Goal: Task Accomplishment & Management: Use online tool/utility

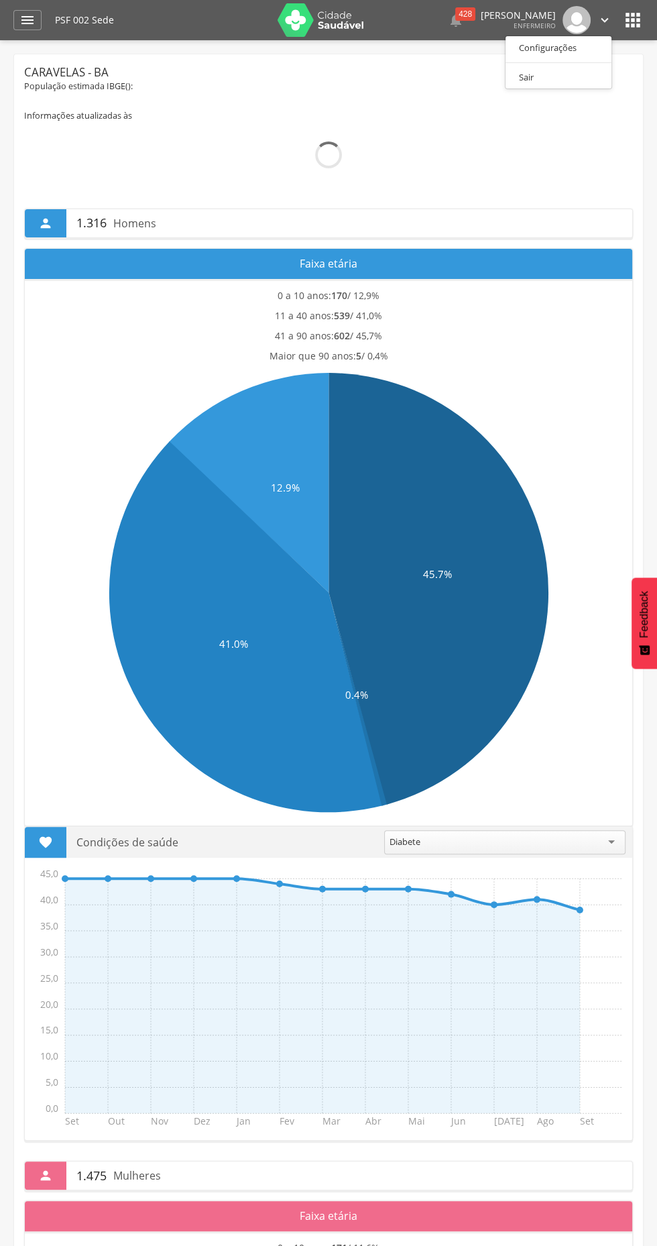
click at [36, 9] on div at bounding box center [328, 623] width 657 height 1246
click at [76, 31] on div "PSF 002 Sede" at bounding box center [161, 20] width 213 height 40
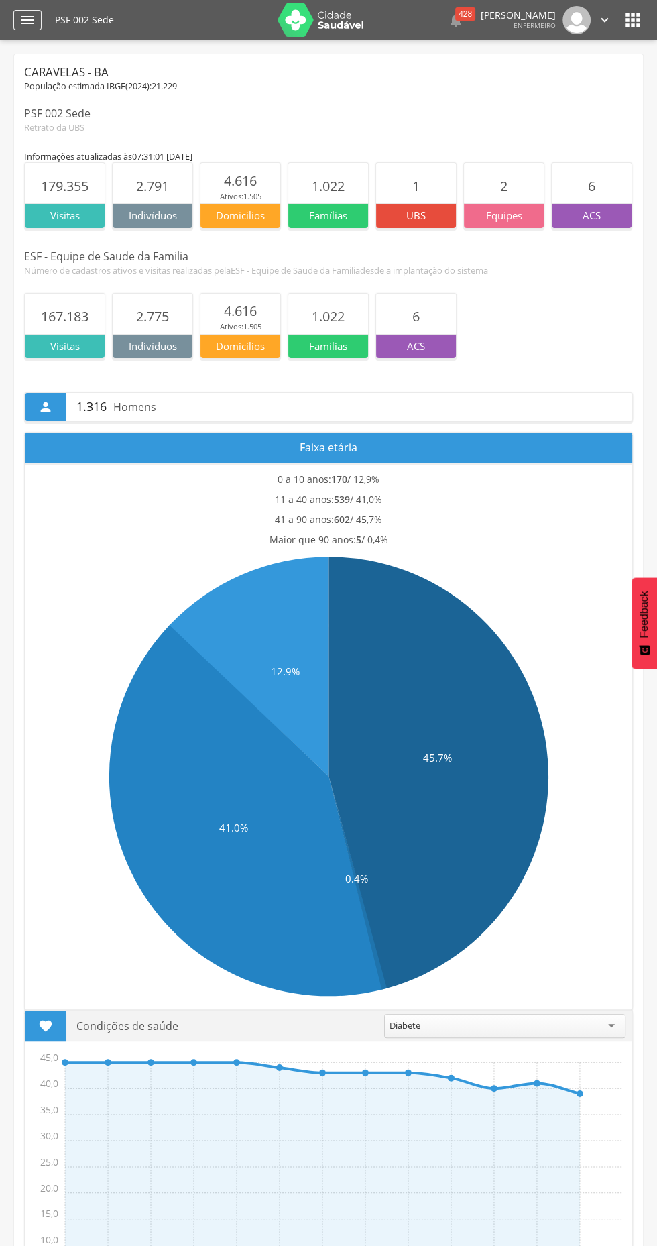
click at [28, 17] on icon "" at bounding box center [27, 20] width 16 height 16
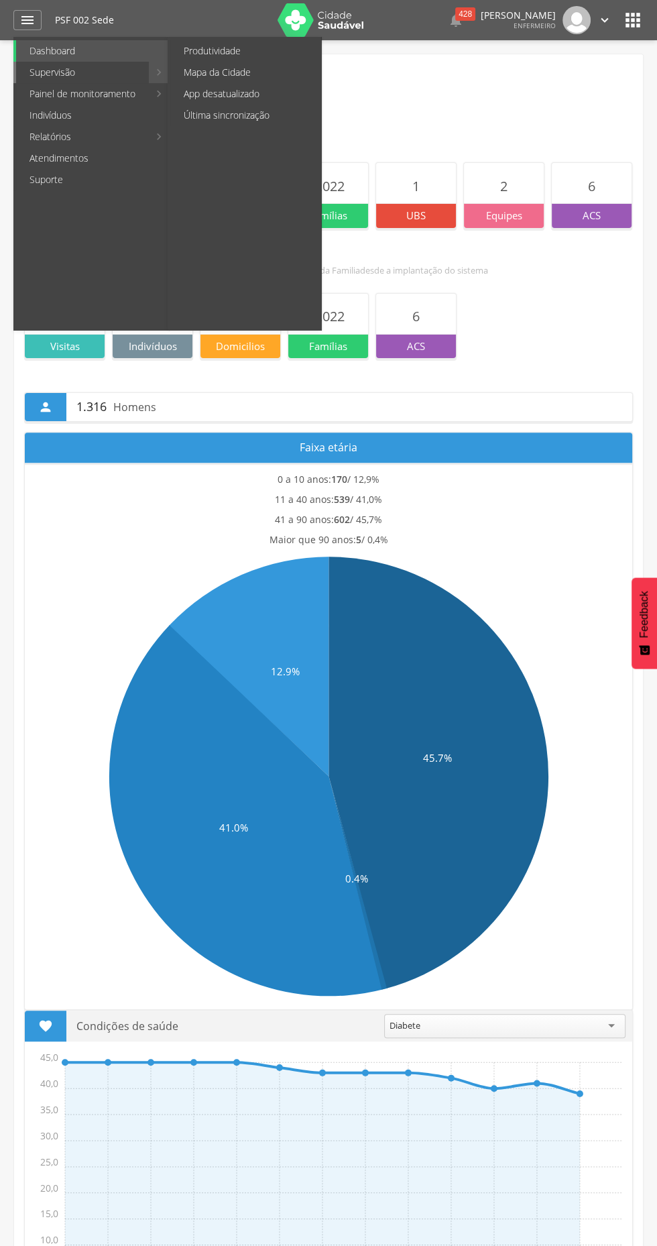
click at [48, 73] on link "Supervisão" at bounding box center [82, 72] width 133 height 21
click at [123, 81] on link "Supervisão" at bounding box center [82, 72] width 133 height 21
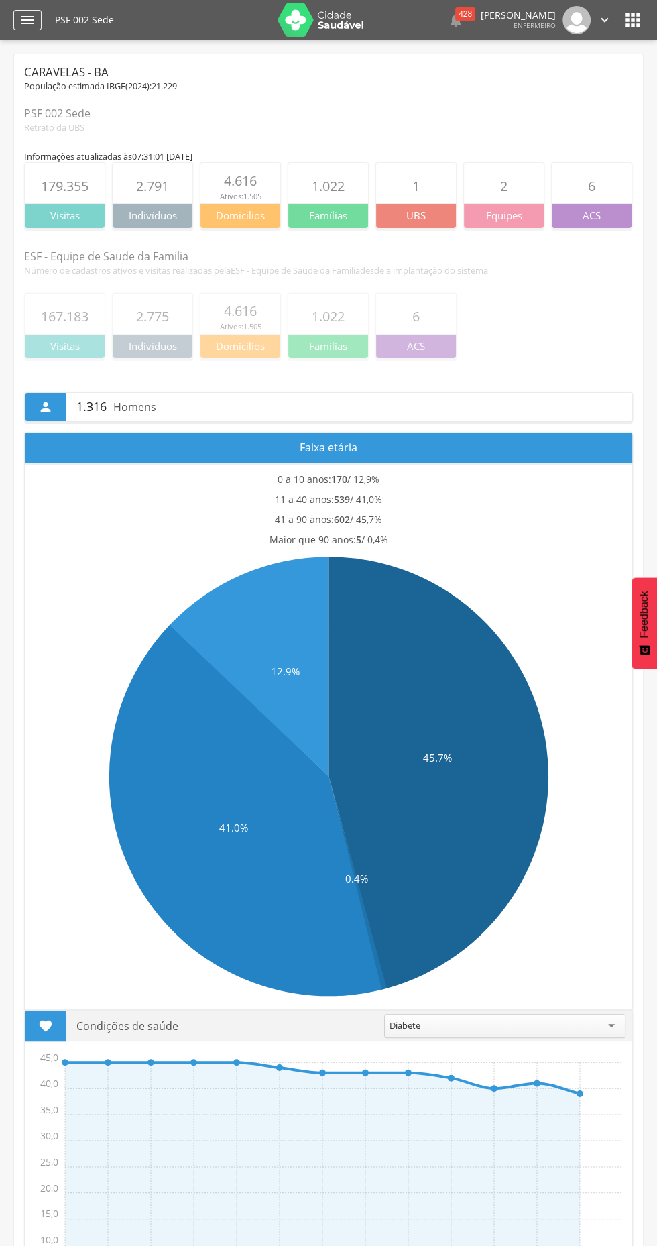
click at [35, 26] on icon "" at bounding box center [27, 20] width 16 height 16
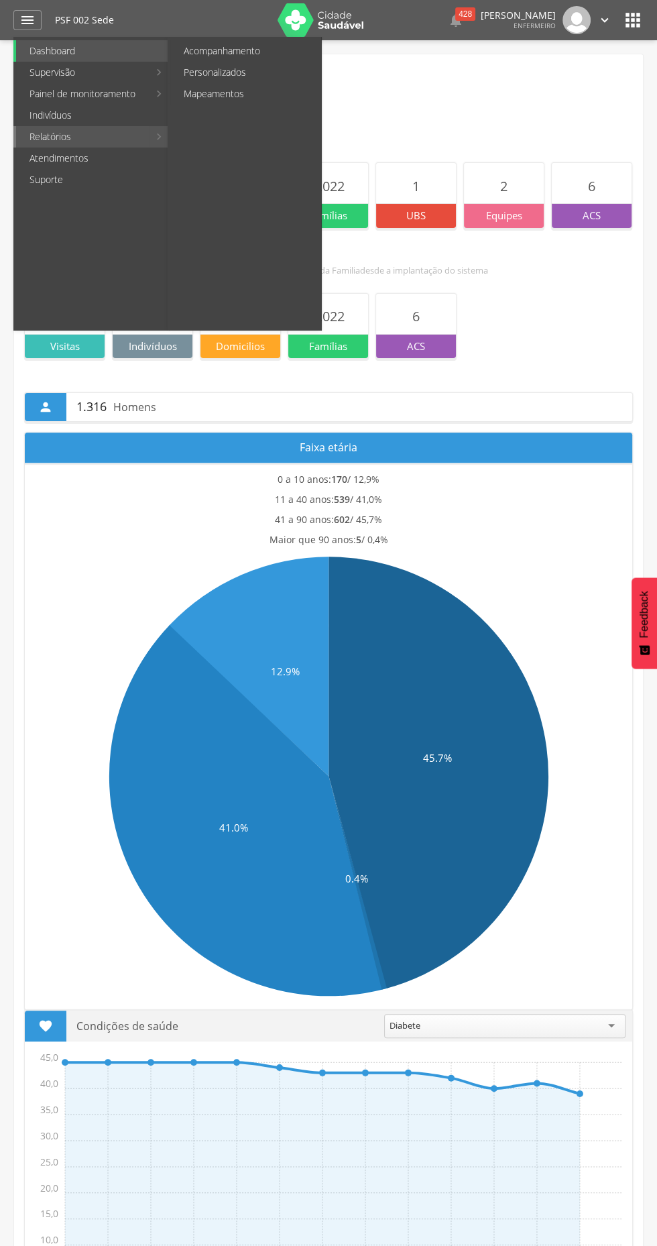
click at [46, 130] on link "Relatórios" at bounding box center [82, 136] width 133 height 21
click at [209, 56] on link "Acompanhamento" at bounding box center [245, 50] width 151 height 21
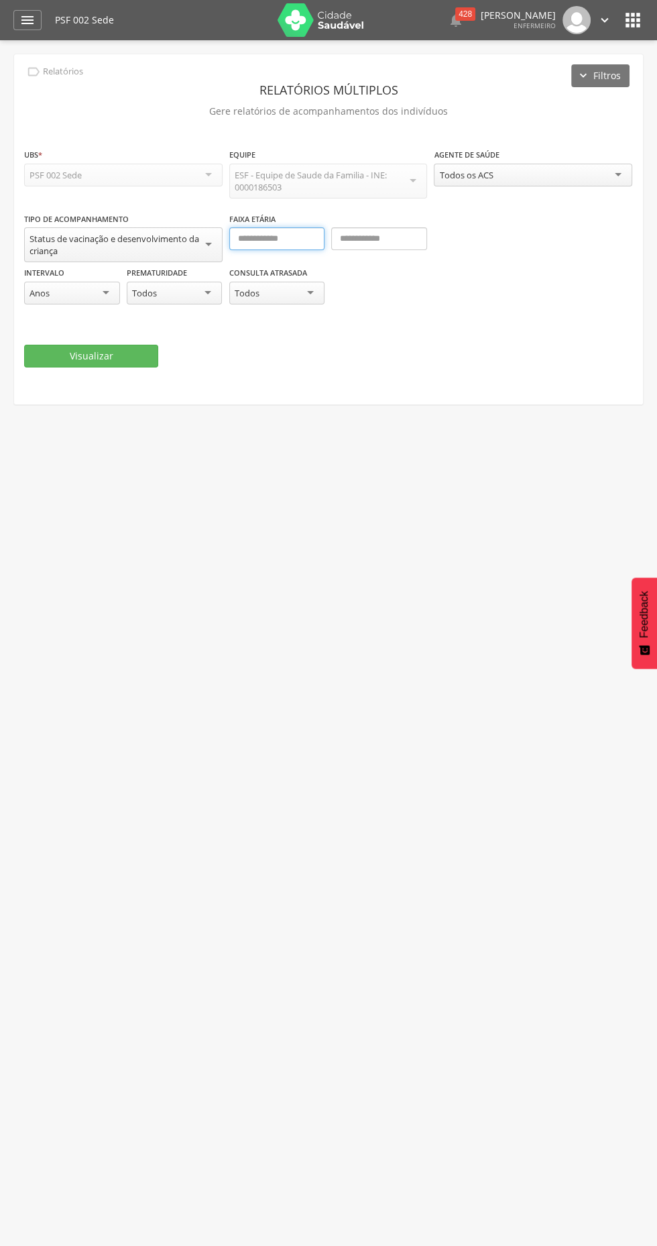
click at [252, 239] on input "text" at bounding box center [277, 238] width 96 height 23
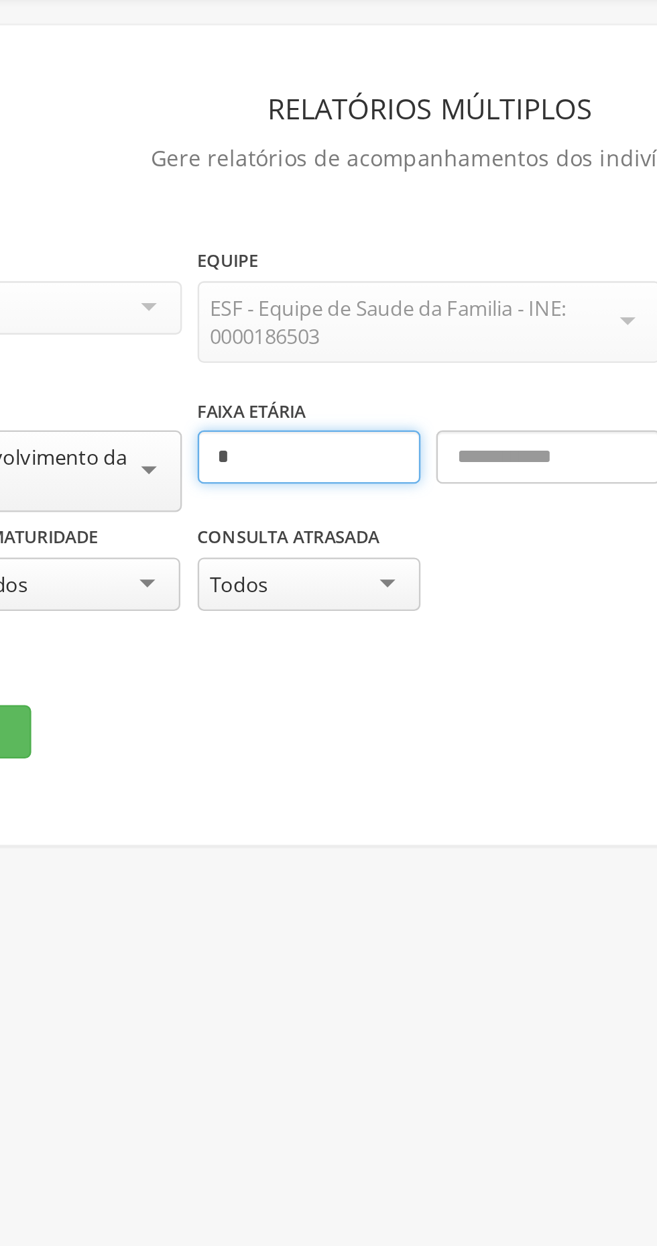
type input "*"
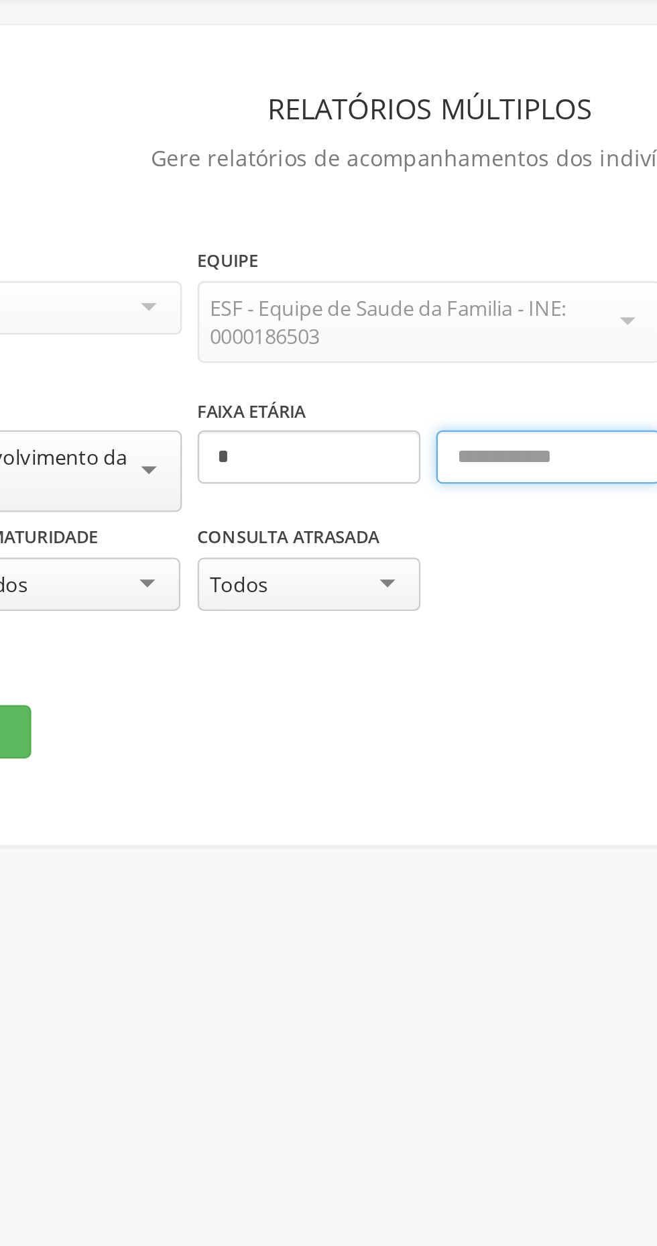
click at [381, 235] on input "text" at bounding box center [379, 238] width 96 height 23
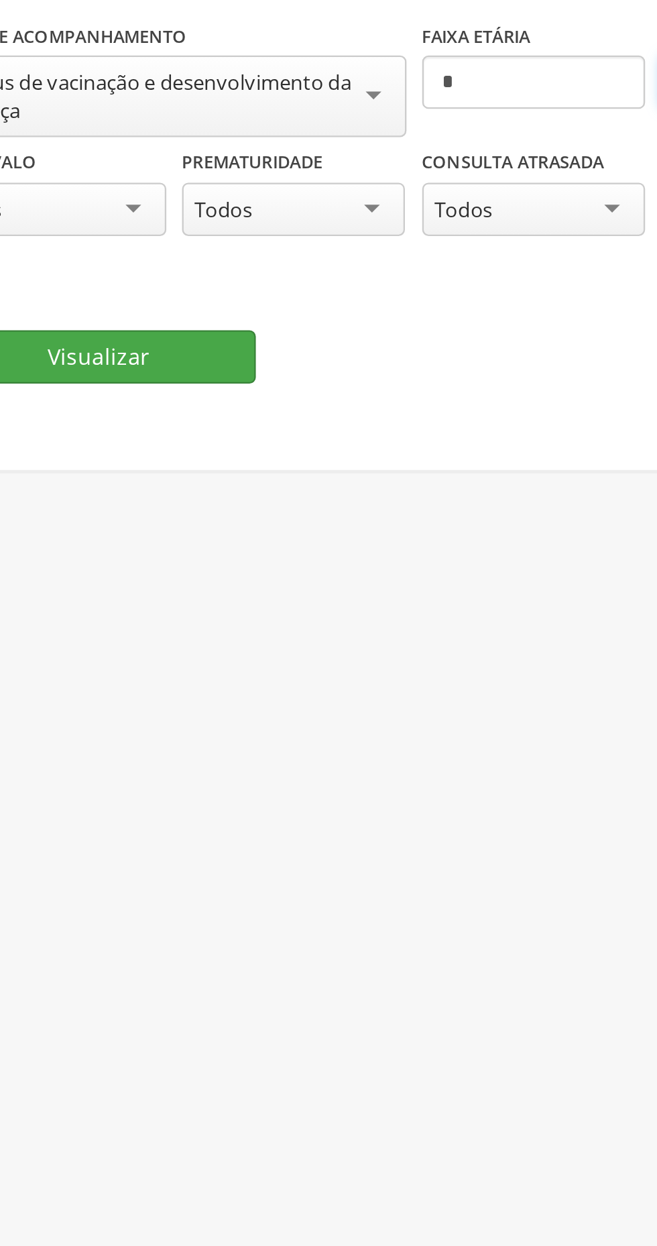
type input "*"
click at [76, 354] on button "Visualizar" at bounding box center [91, 356] width 134 height 23
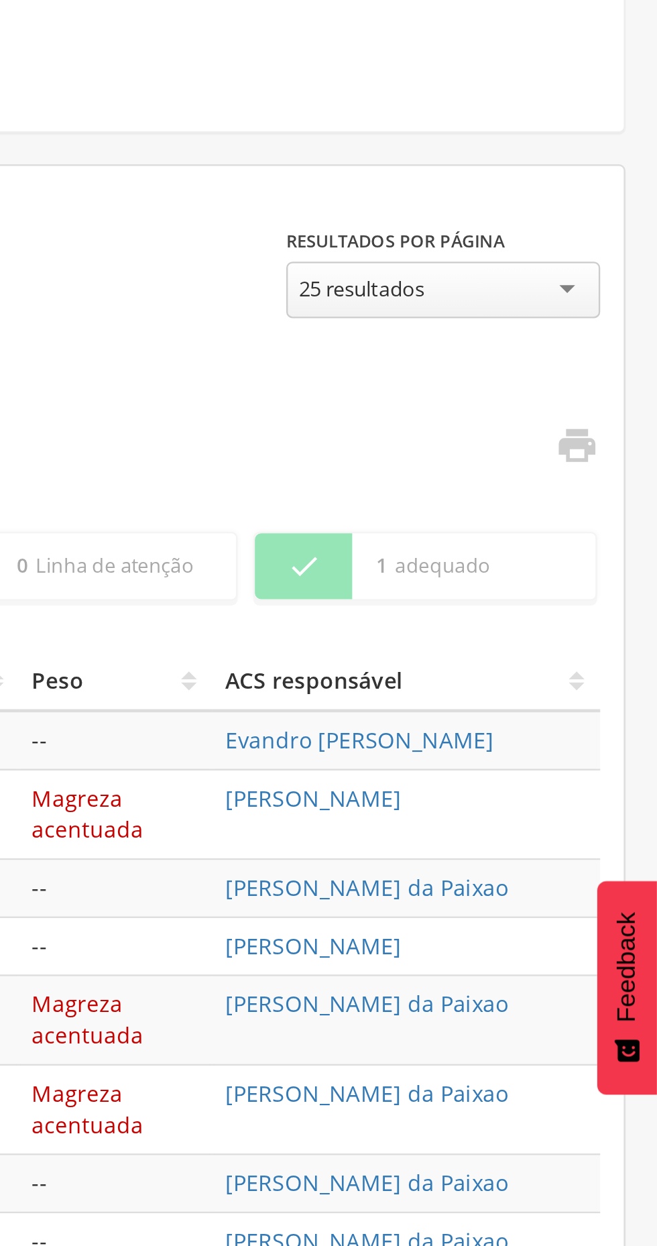
scroll to position [147, 0]
click at [623, 396] on icon "" at bounding box center [623, 391] width 19 height 19
click at [623, 391] on icon "" at bounding box center [623, 391] width 19 height 19
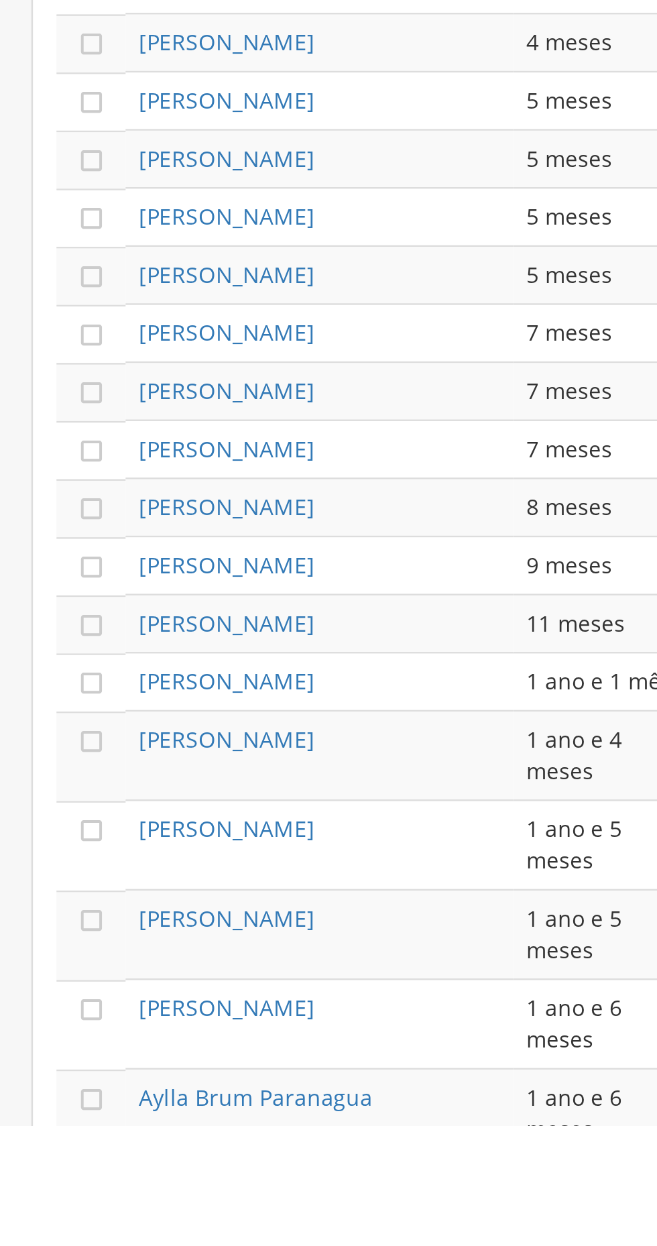
scroll to position [70, 0]
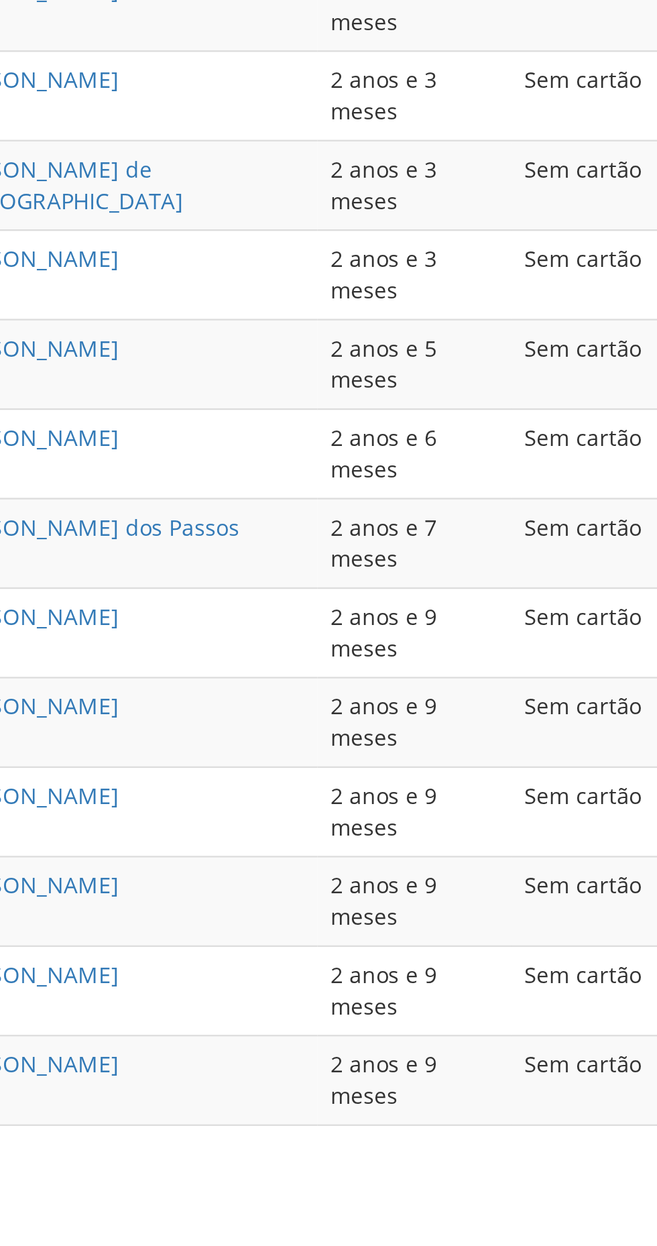
scroll to position [299, 0]
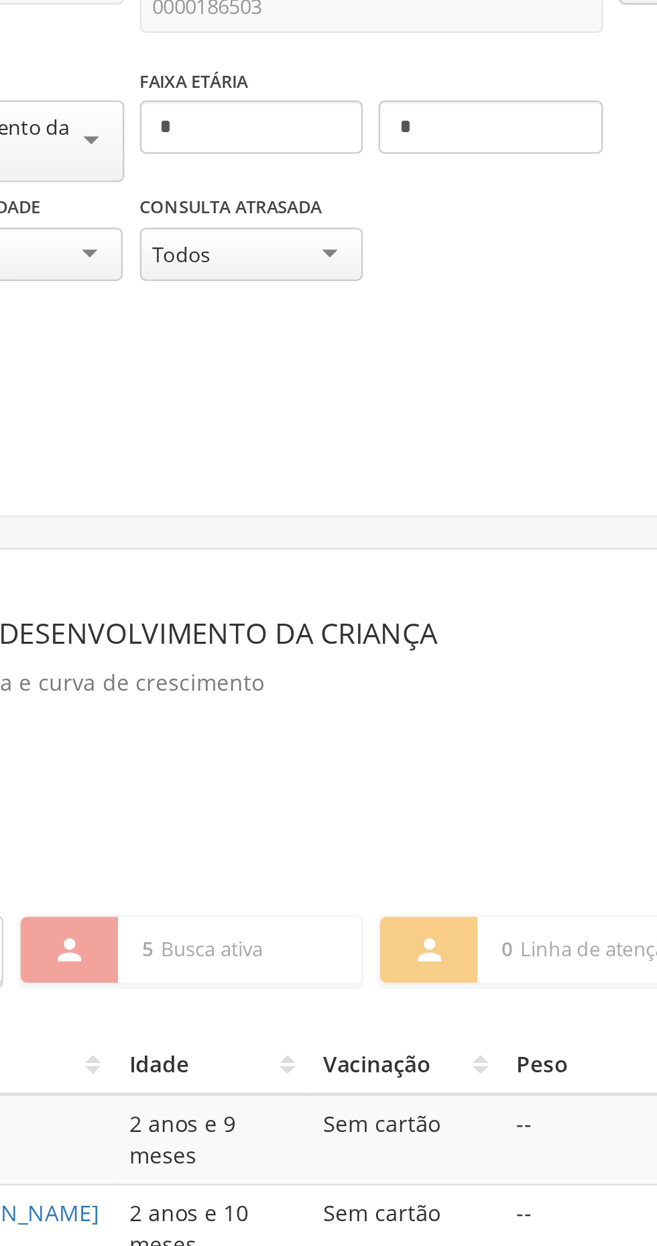
scroll to position [0, 0]
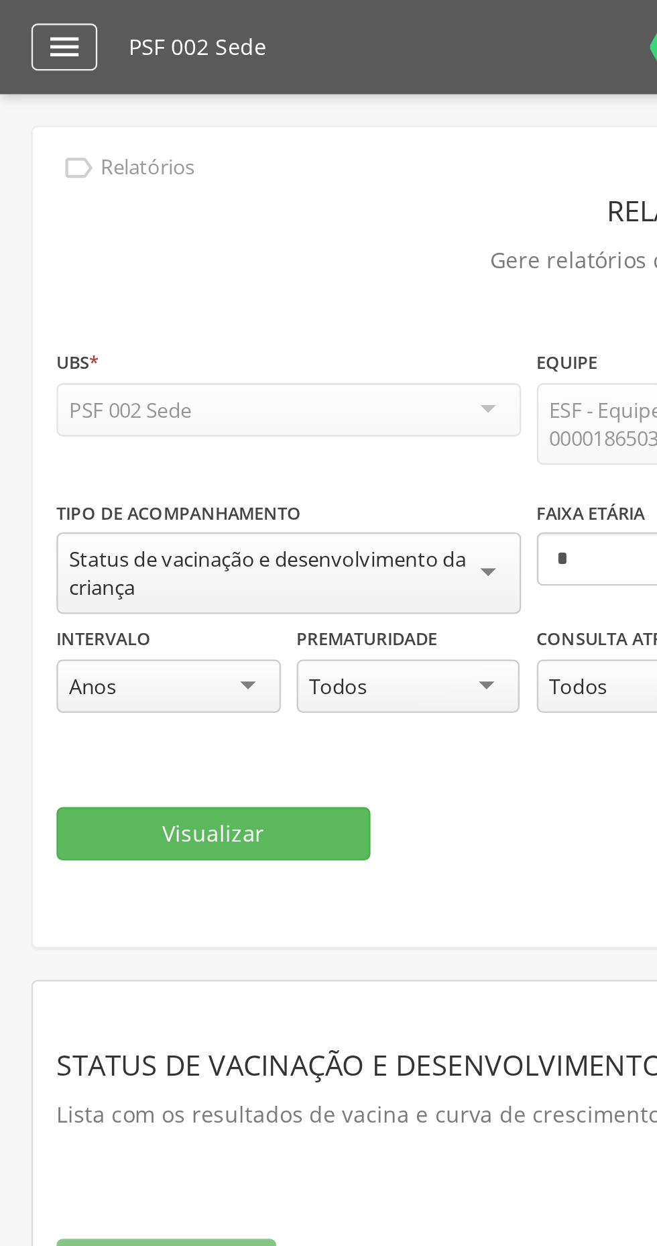
click at [30, 17] on icon "" at bounding box center [27, 20] width 16 height 16
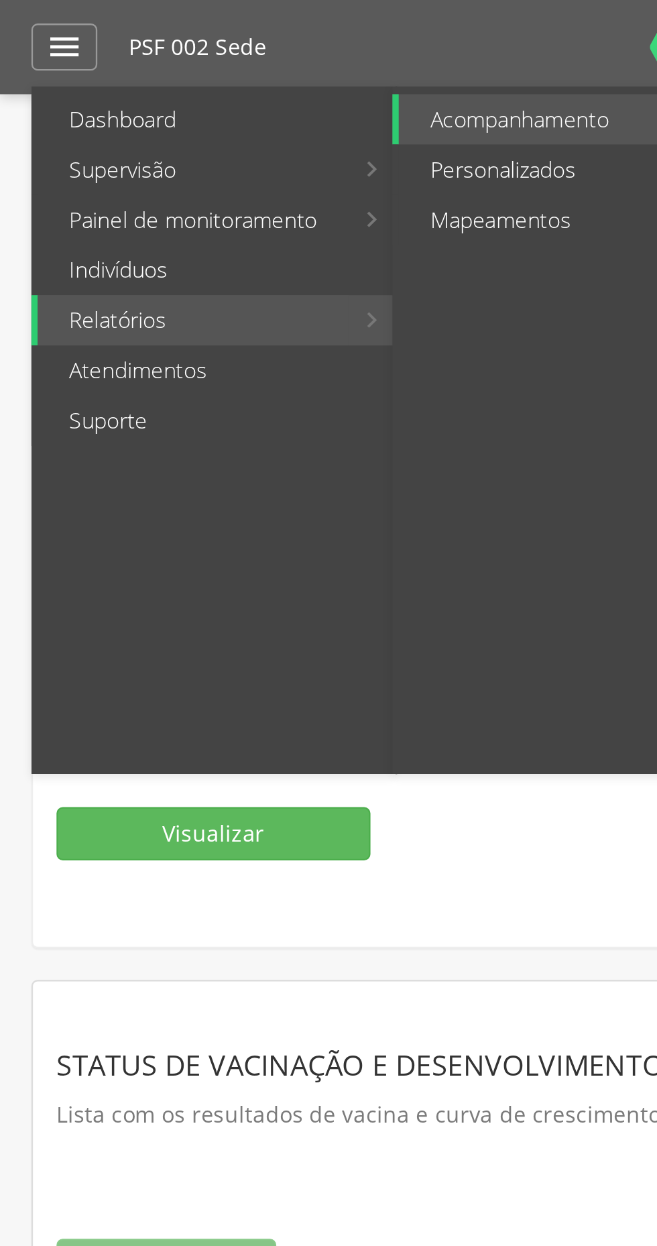
click at [54, 139] on link "Relatórios" at bounding box center [82, 136] width 133 height 21
click at [209, 76] on link "Personalizados" at bounding box center [245, 72] width 151 height 21
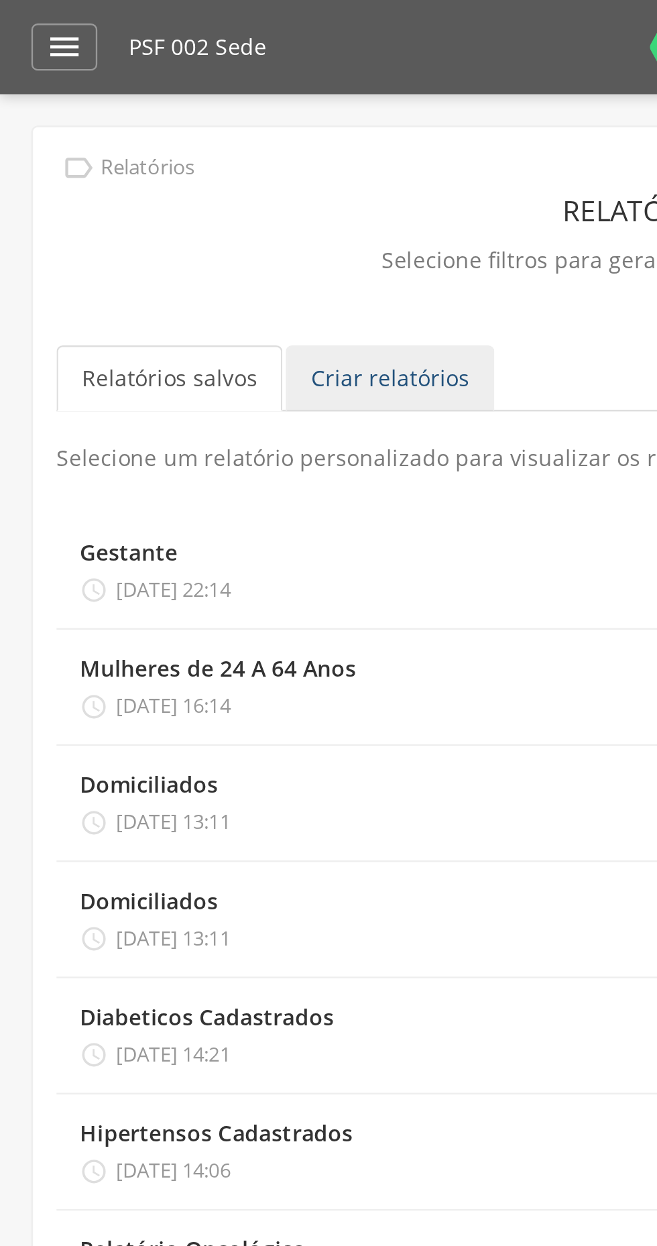
click at [154, 158] on link "Criar relatórios" at bounding box center [166, 162] width 89 height 28
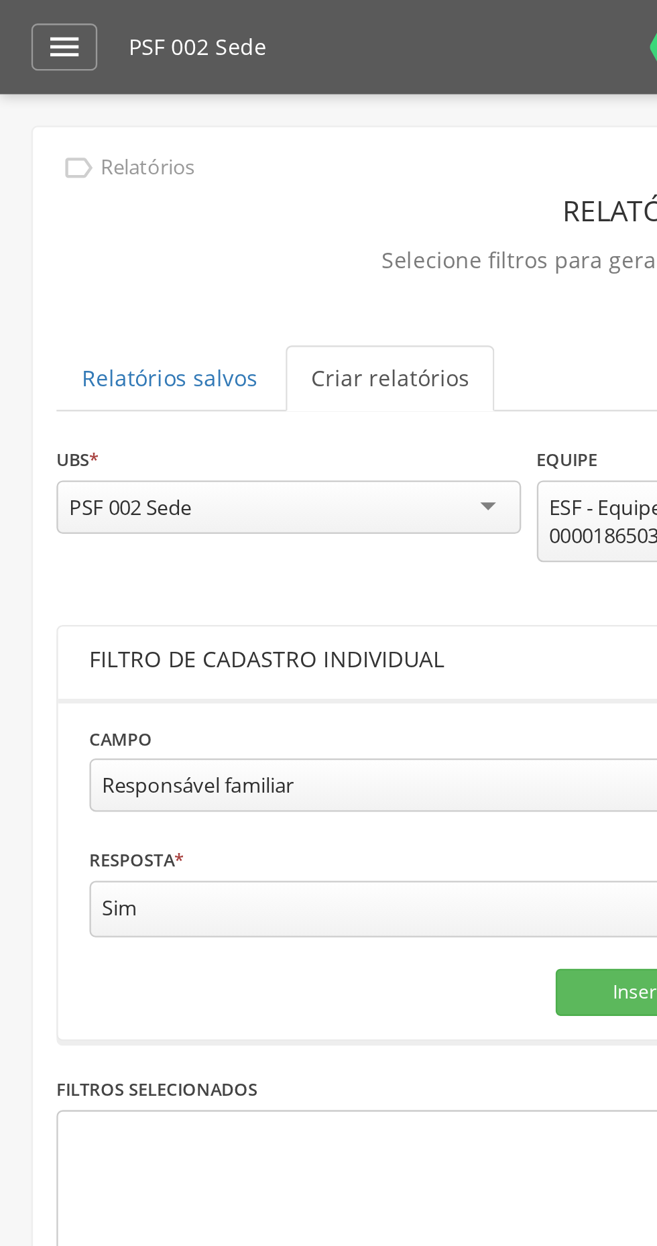
click at [205, 340] on div "Responsável familiar" at bounding box center [174, 335] width 273 height 23
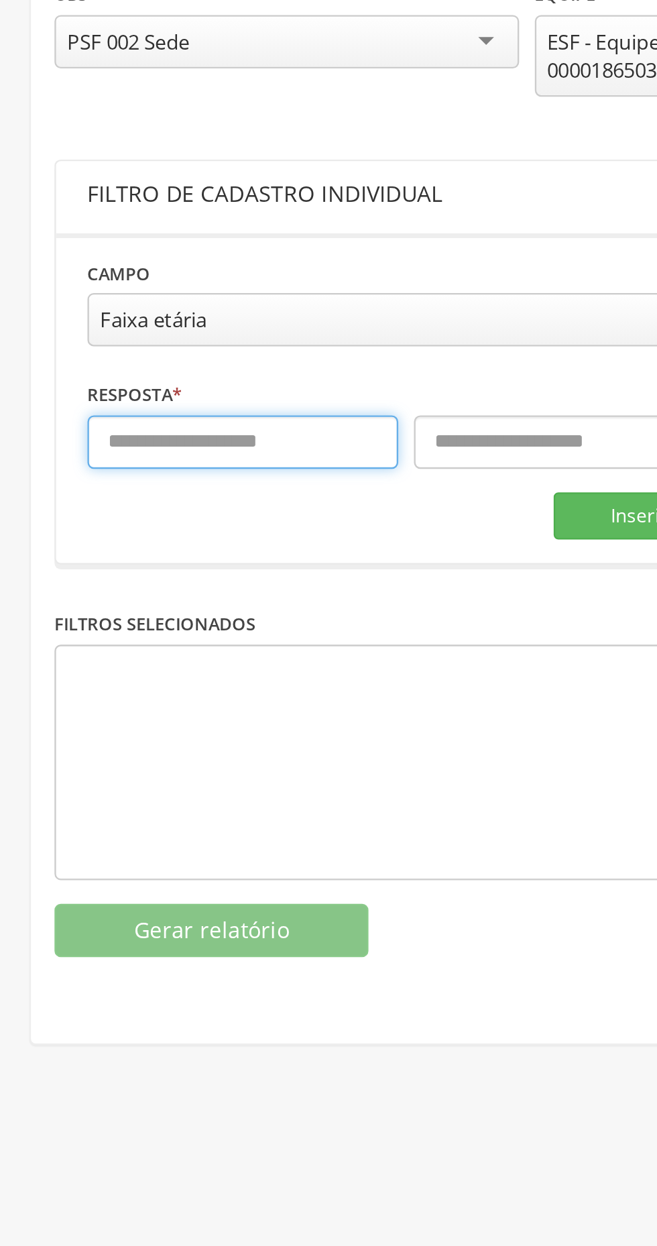
click at [54, 384] on input "text" at bounding box center [104, 387] width 133 height 23
type input "*"
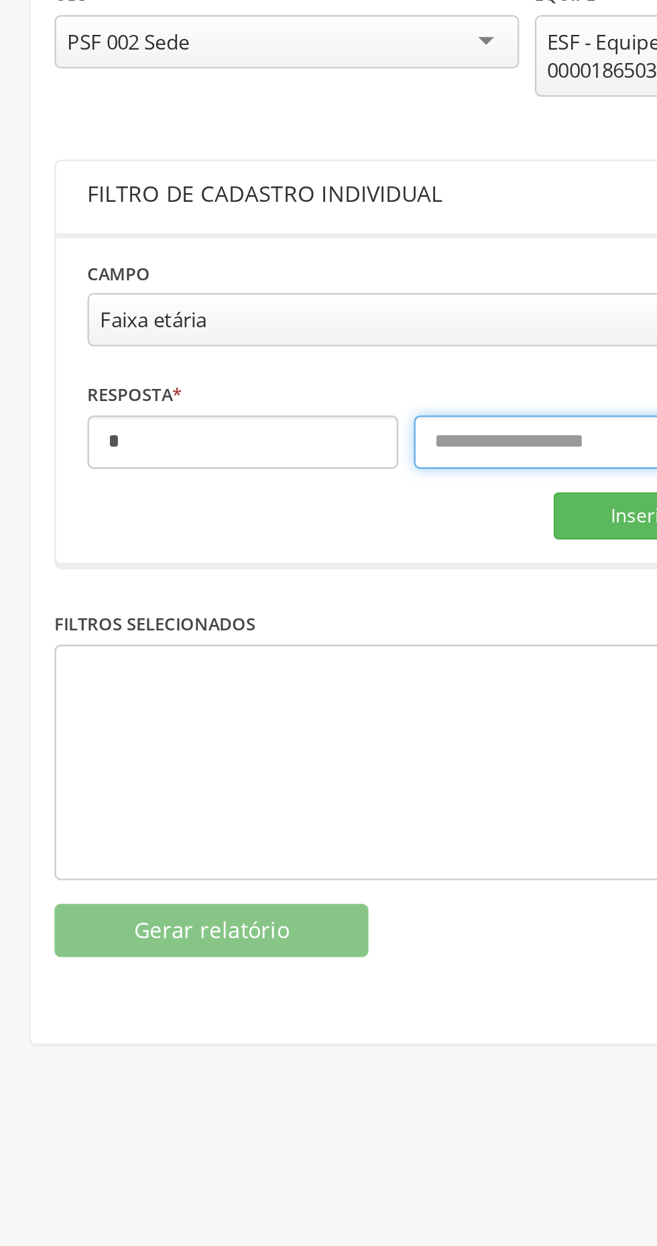
click at [204, 389] on input "text" at bounding box center [244, 387] width 133 height 23
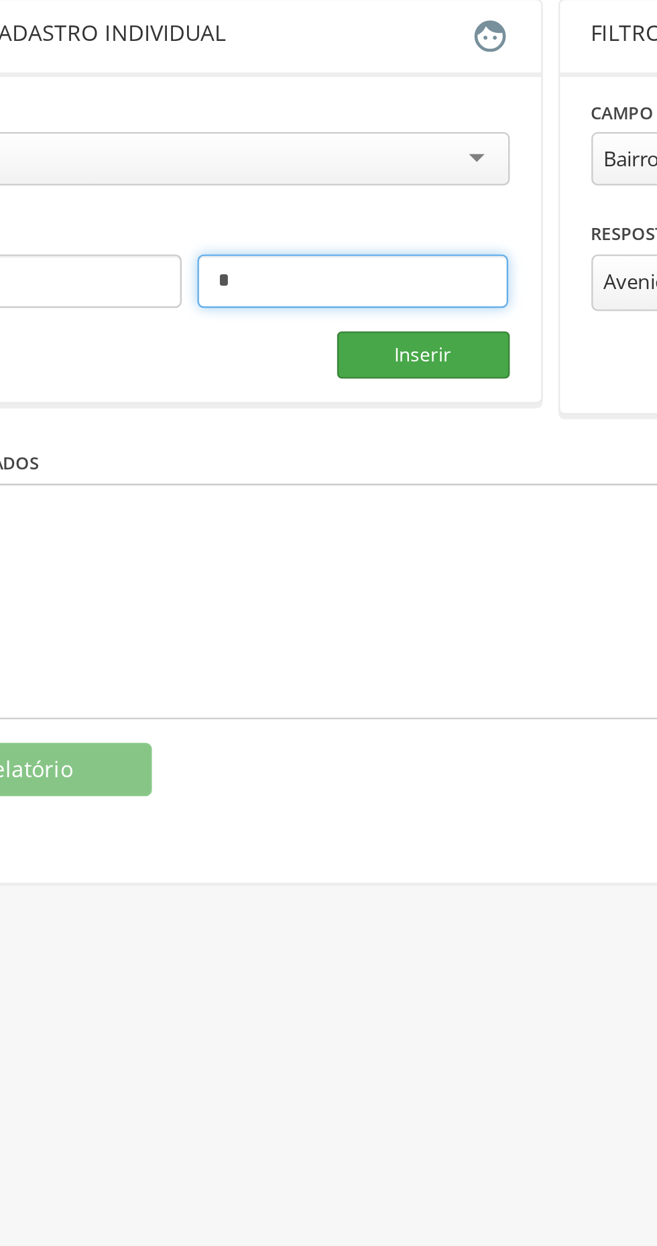
type input "*"
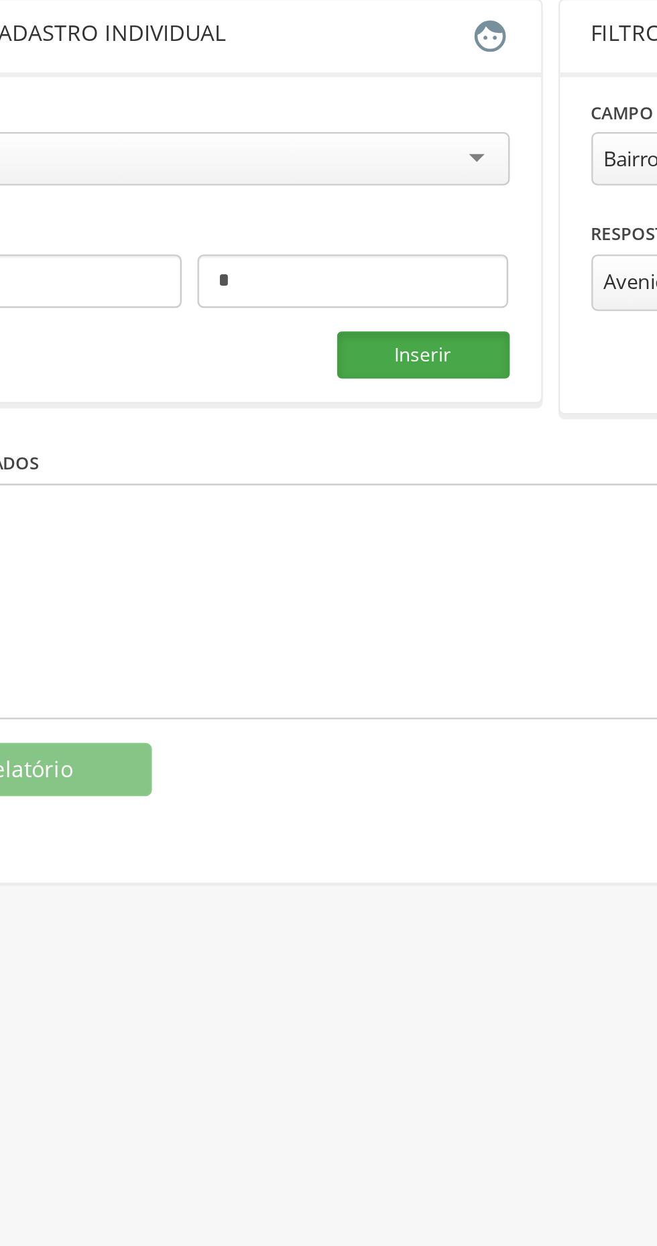
click at [254, 419] on button "Inserir" at bounding box center [274, 419] width 74 height 20
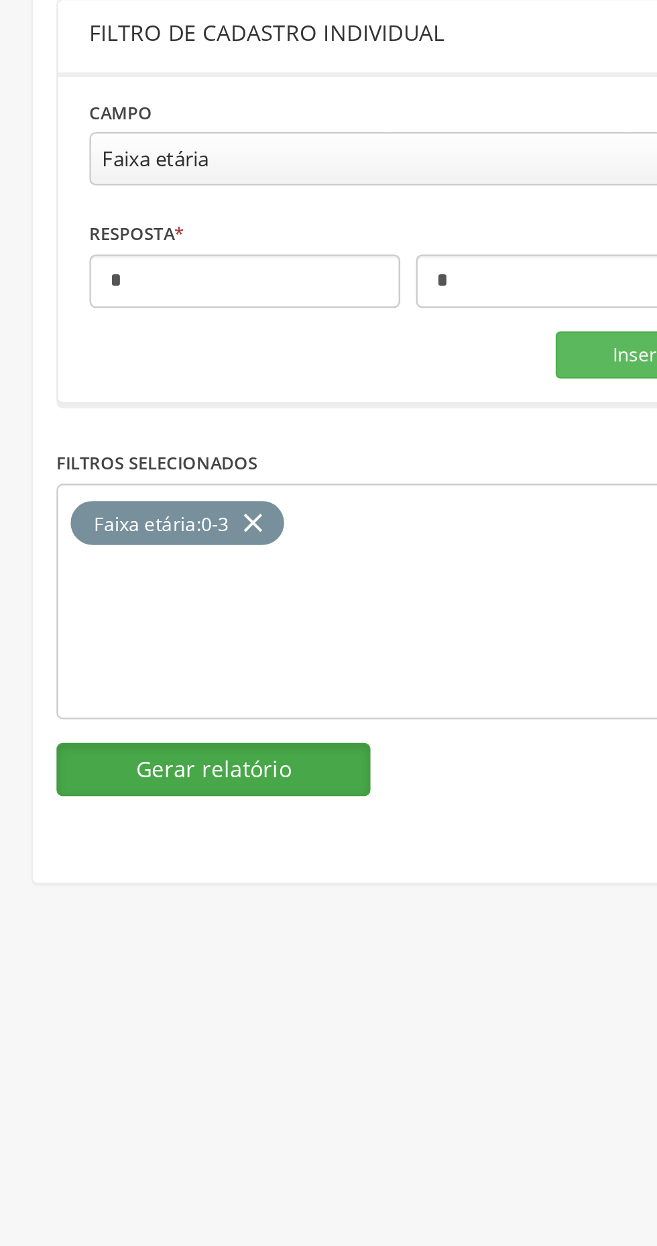
click at [90, 587] on button "Gerar relatório" at bounding box center [91, 596] width 134 height 23
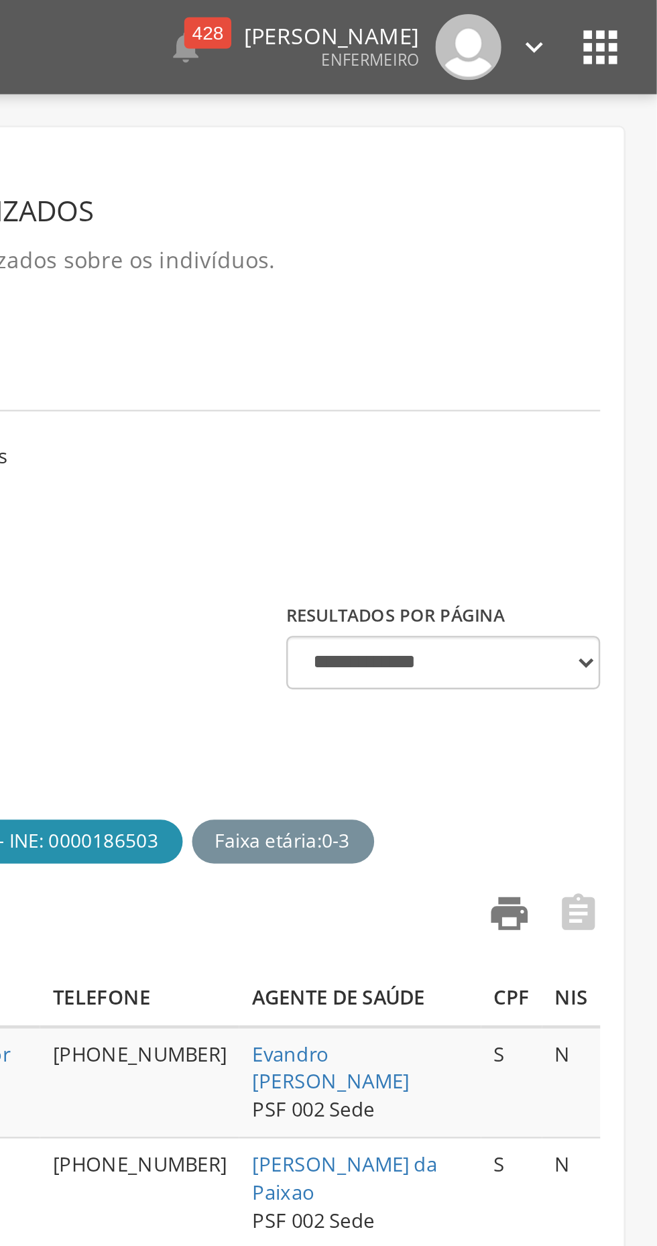
click at [590, 386] on icon "" at bounding box center [594, 390] width 19 height 19
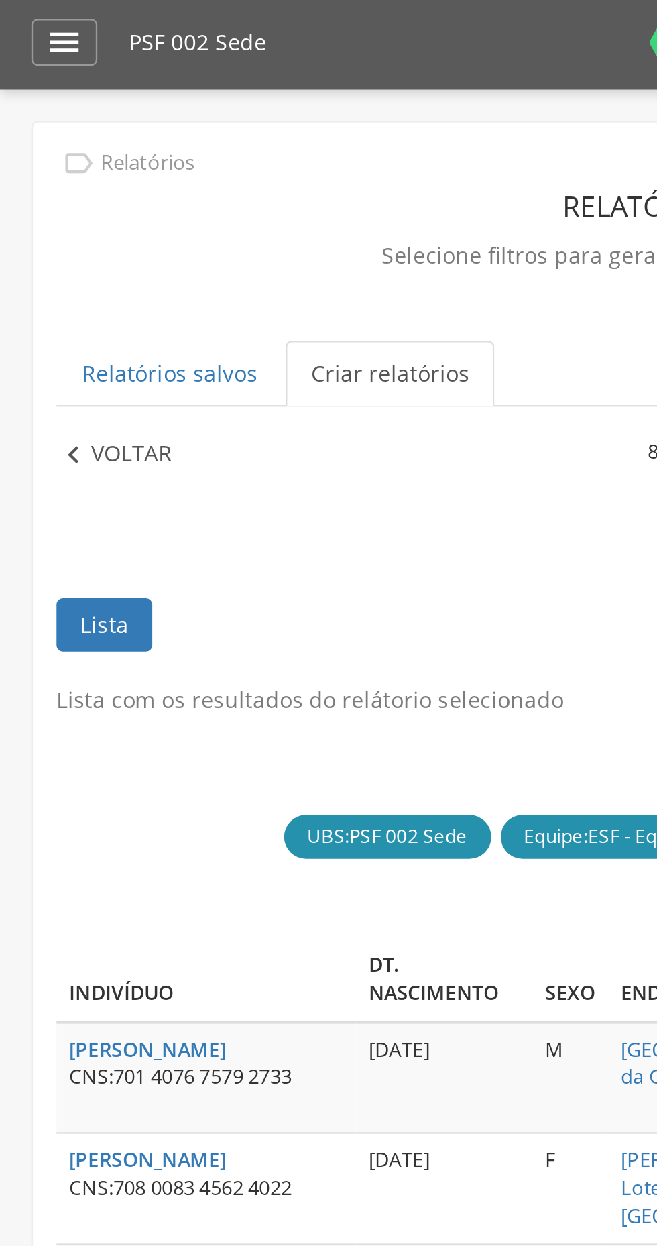
click at [48, 196] on p "Voltar" at bounding box center [56, 196] width 35 height 15
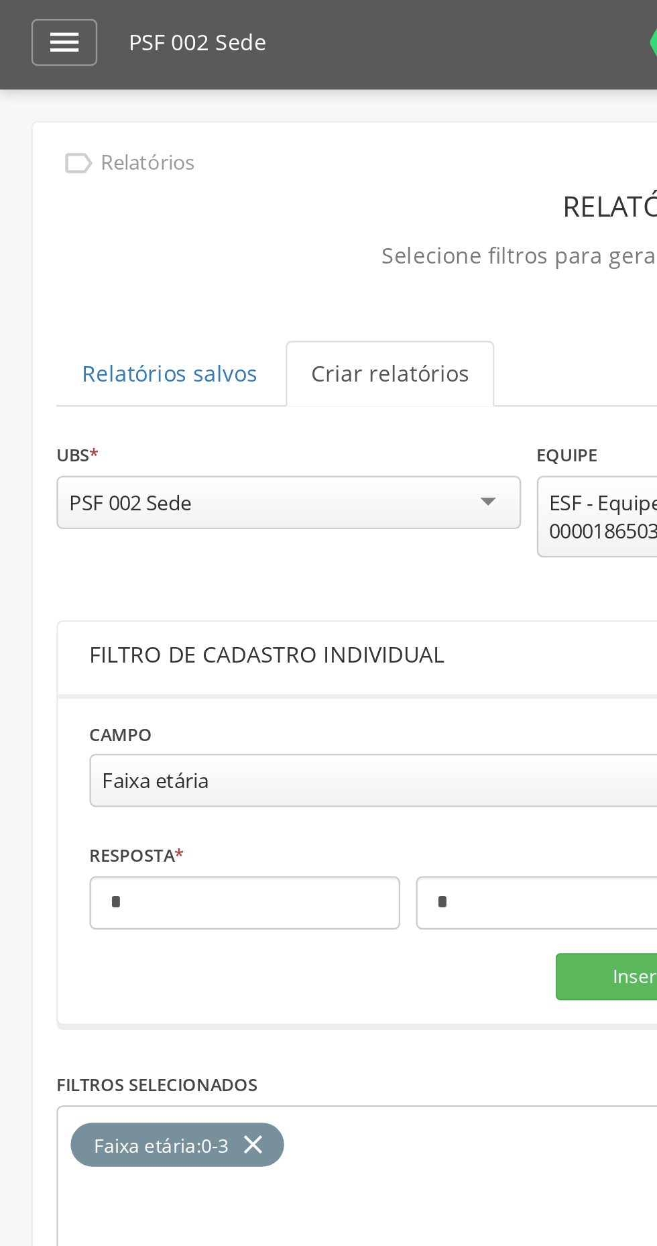
click at [209, 335] on div "Faixa etária" at bounding box center [174, 335] width 273 height 23
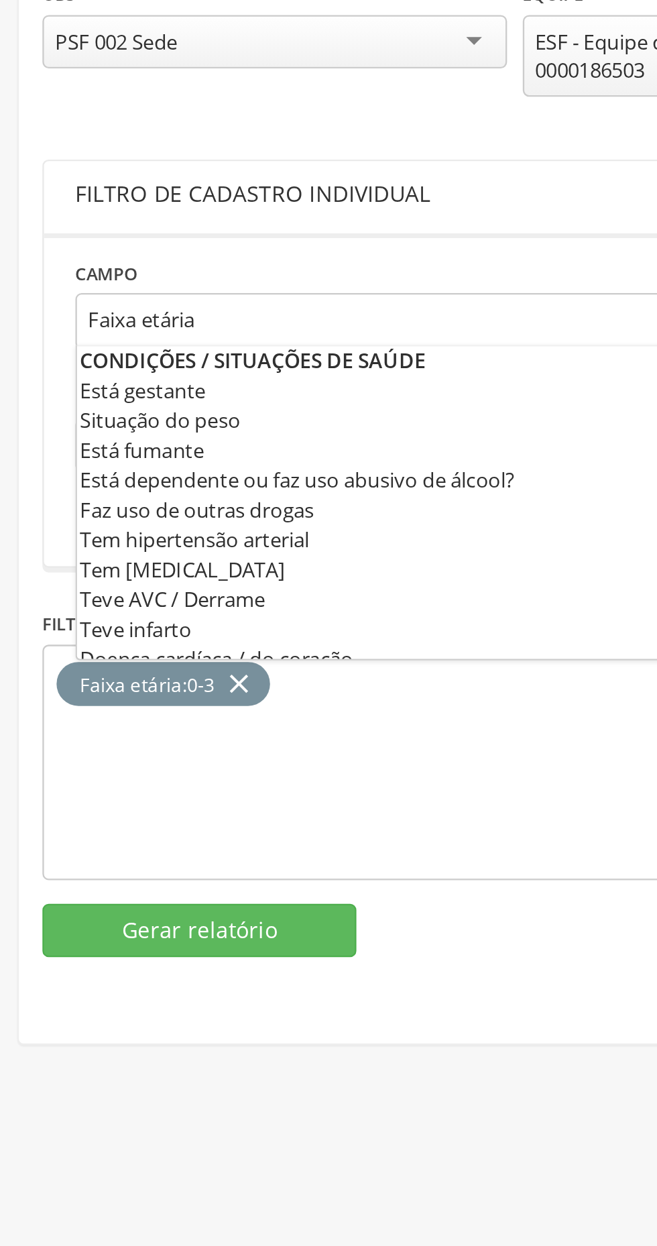
scroll to position [383, 0]
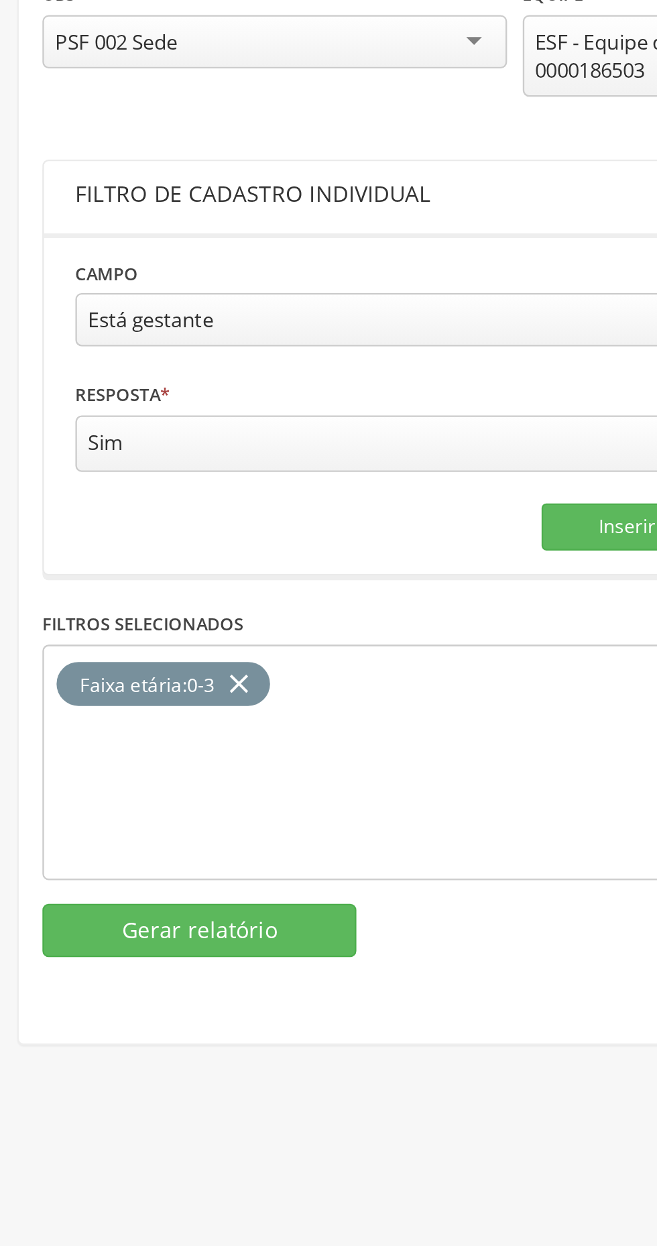
click at [104, 486] on icon "close" at bounding box center [107, 491] width 13 height 19
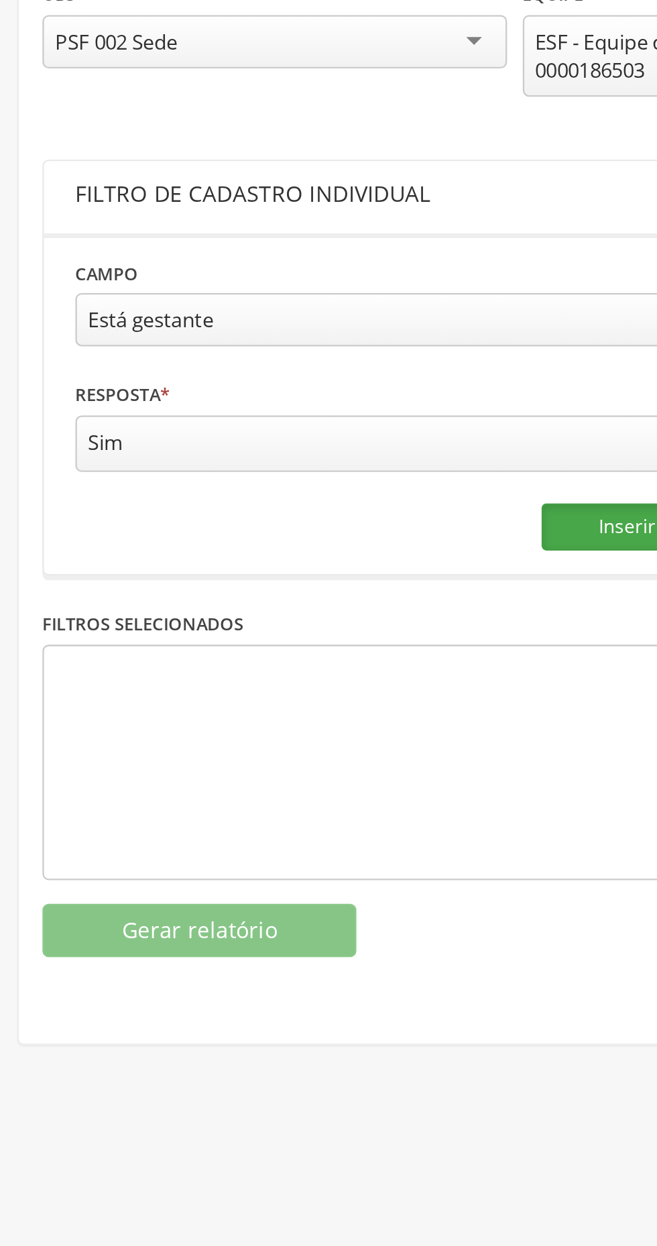
click at [259, 417] on button "Inserir" at bounding box center [274, 424] width 74 height 20
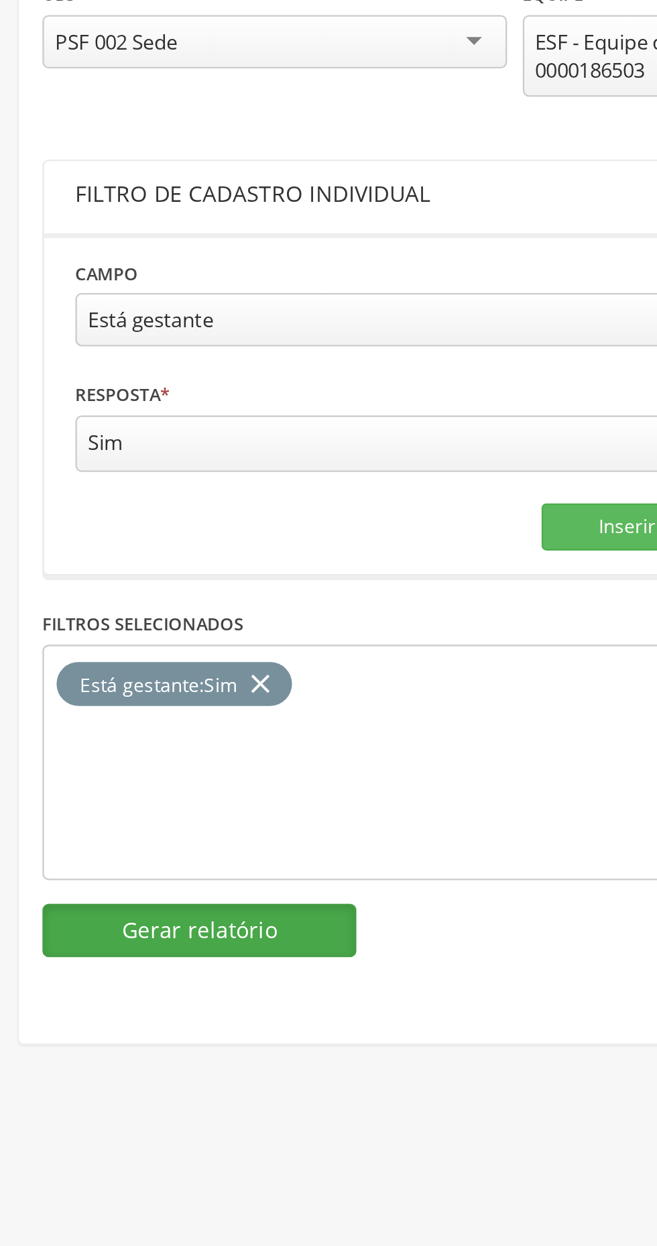
click at [70, 591] on button "Gerar relatório" at bounding box center [91, 596] width 134 height 23
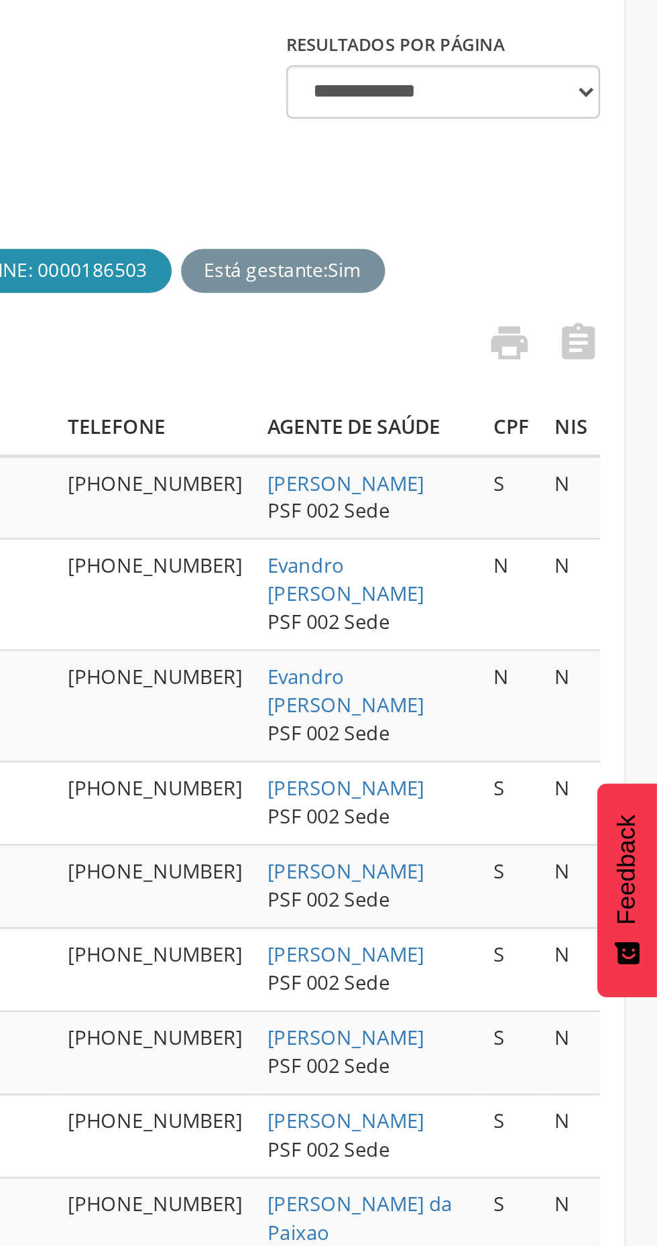
scroll to position [1, 0]
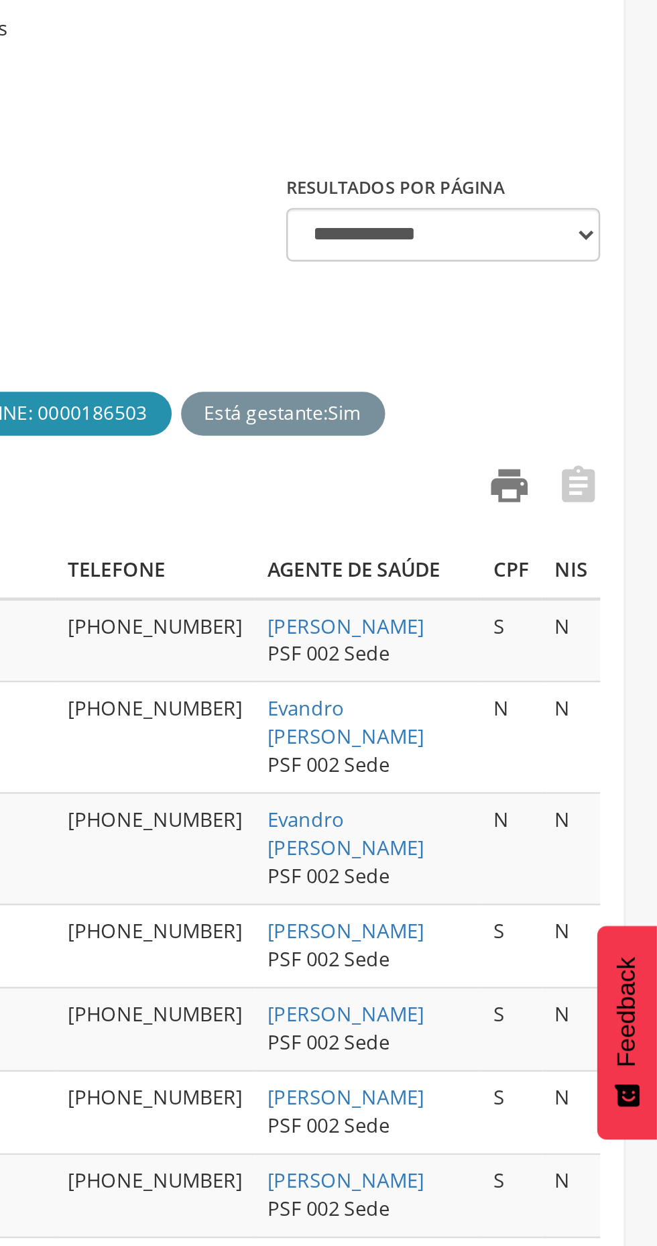
click at [590, 384] on icon "" at bounding box center [594, 389] width 19 height 19
